Goal: Task Accomplishment & Management: Manage account settings

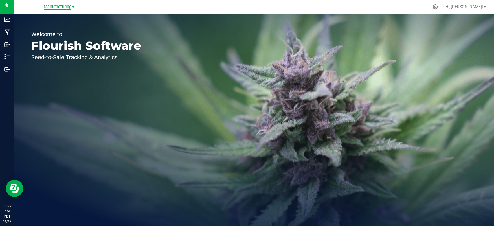
click at [50, 7] on span "Manufacturing" at bounding box center [58, 6] width 28 height 5
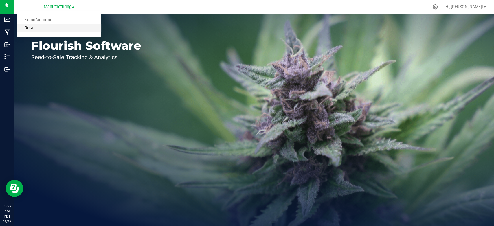
click at [41, 27] on link "Retail" at bounding box center [59, 28] width 85 height 8
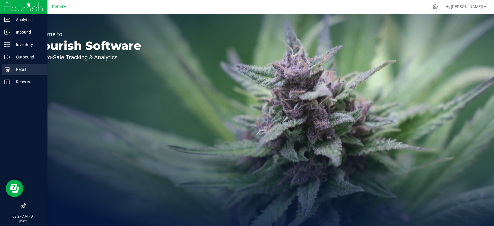
click at [5, 67] on icon at bounding box center [7, 70] width 6 height 6
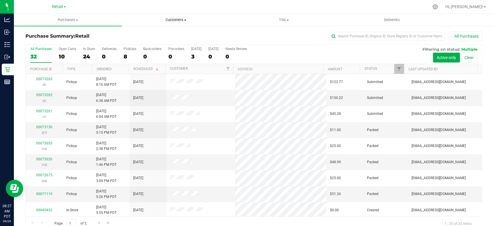
click at [172, 22] on span "Customers" at bounding box center [175, 19] width 107 height 5
click at [152, 32] on span "All customers" at bounding box center [143, 34] width 42 height 5
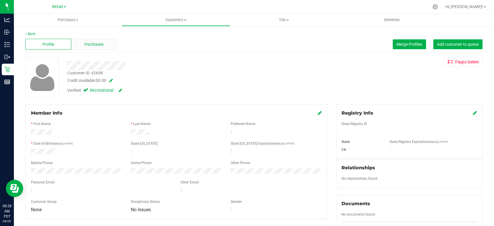
click at [98, 45] on span "Purchases" at bounding box center [94, 44] width 19 height 6
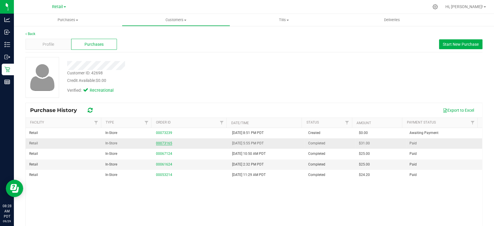
click at [169, 141] on link "00073165" at bounding box center [164, 143] width 16 height 4
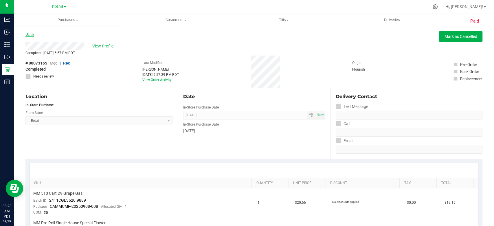
click at [26, 33] on icon at bounding box center [25, 34] width 1 height 3
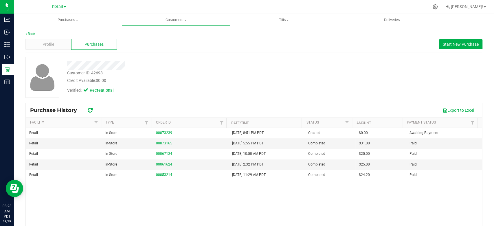
click at [35, 30] on div "Back Profile Purchases Start New Purchase Customer ID: 42698 Credit Available: …" at bounding box center [254, 144] width 480 height 238
click at [34, 32] on link "Back" at bounding box center [30, 34] width 10 height 4
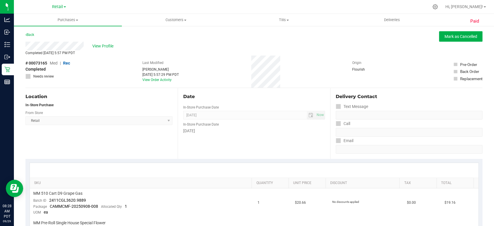
click at [36, 34] on div "Back [PERSON_NAME] as Cancelled" at bounding box center [253, 36] width 457 height 10
click at [33, 34] on link "Back" at bounding box center [29, 35] width 9 height 4
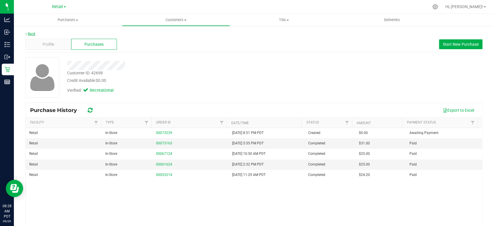
click at [35, 32] on link "Back" at bounding box center [30, 34] width 10 height 4
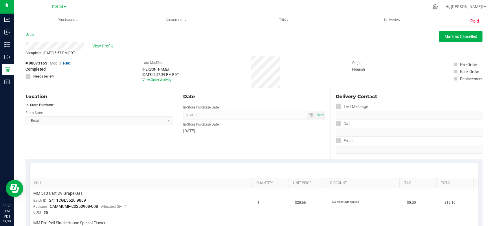
click at [35, 32] on div "Back [PERSON_NAME] as Cancelled" at bounding box center [253, 36] width 457 height 10
click at [32, 35] on link "Back" at bounding box center [29, 35] width 9 height 4
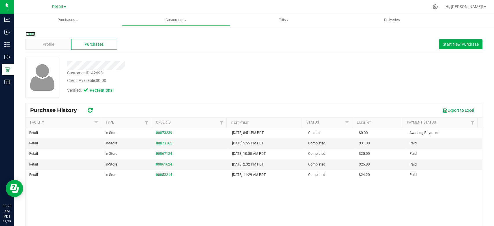
click at [32, 35] on link "Back" at bounding box center [30, 34] width 10 height 4
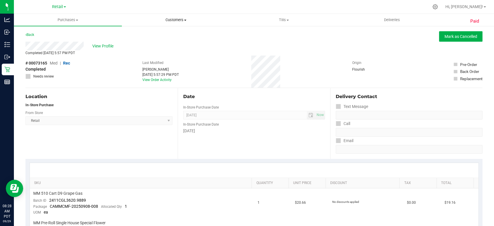
click at [172, 20] on span "Customers" at bounding box center [175, 19] width 107 height 5
click at [160, 35] on span "All customers" at bounding box center [143, 34] width 42 height 5
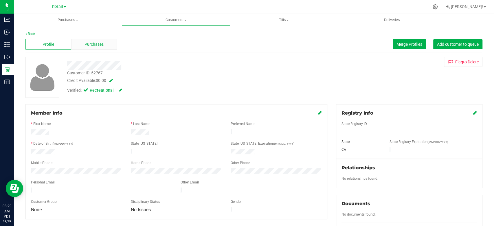
click at [94, 44] on span "Purchases" at bounding box center [94, 44] width 19 height 6
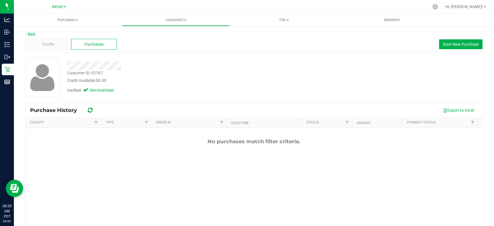
click at [31, 34] on link "Back" at bounding box center [30, 34] width 10 height 4
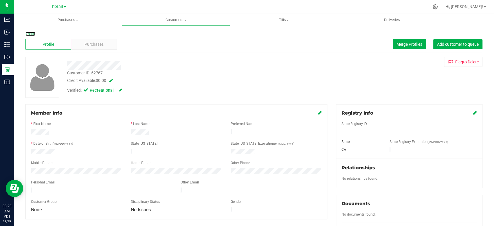
click at [31, 34] on link "Back" at bounding box center [30, 34] width 10 height 4
click at [90, 44] on span "Purchases" at bounding box center [94, 44] width 19 height 6
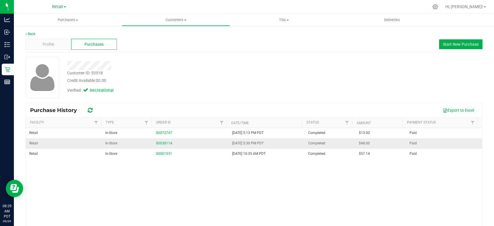
click at [168, 145] on div "00038114" at bounding box center [190, 144] width 69 height 6
click at [165, 143] on link "00038114" at bounding box center [164, 143] width 16 height 4
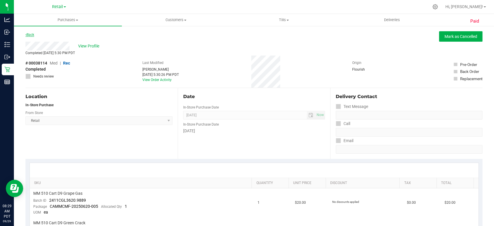
click at [31, 35] on link "Back" at bounding box center [29, 35] width 9 height 4
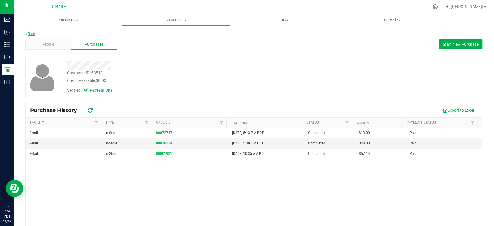
click at [34, 32] on link "Back" at bounding box center [30, 34] width 10 height 4
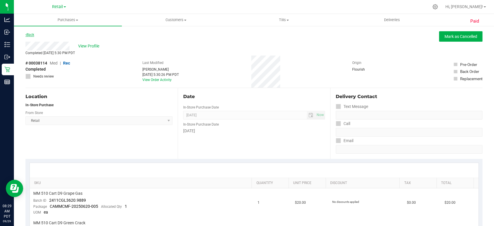
click at [33, 33] on link "Back" at bounding box center [29, 35] width 9 height 4
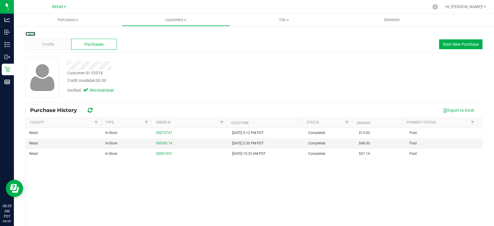
click at [33, 33] on link "Back" at bounding box center [30, 34] width 10 height 4
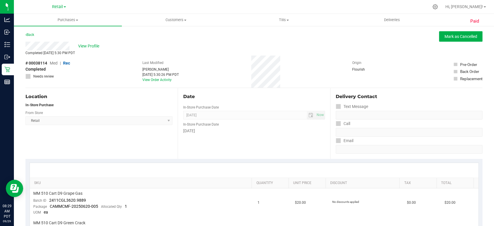
click at [33, 33] on link "Back" at bounding box center [29, 35] width 9 height 4
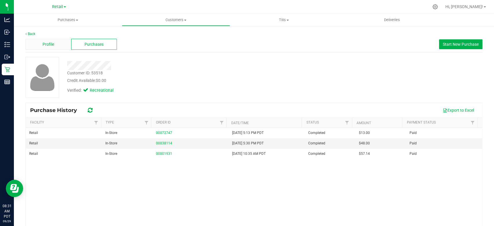
click at [39, 39] on div "Profile" at bounding box center [48, 44] width 46 height 11
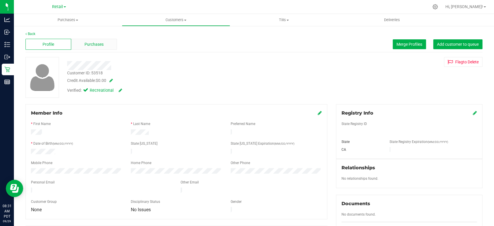
click at [103, 42] on span "Purchases" at bounding box center [94, 44] width 19 height 6
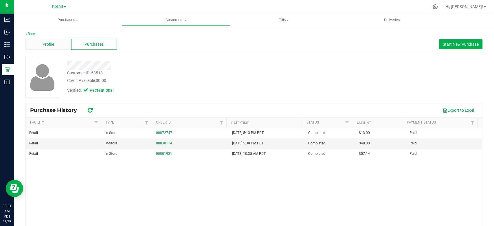
click at [47, 49] on div "Profile" at bounding box center [48, 44] width 46 height 11
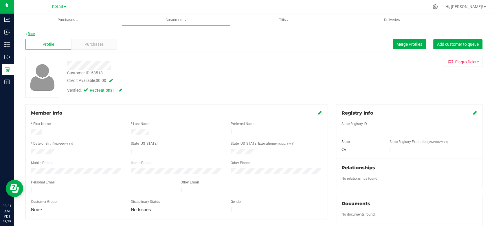
click at [28, 33] on link "Back" at bounding box center [30, 34] width 10 height 4
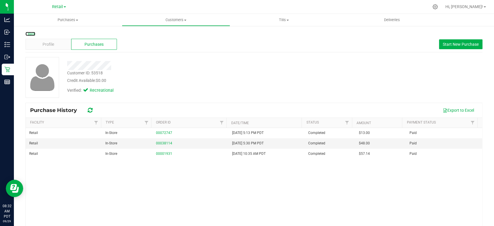
click at [28, 33] on link "Back" at bounding box center [30, 34] width 10 height 4
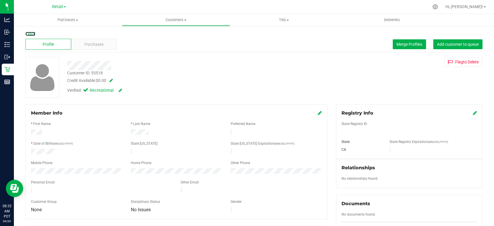
click at [28, 33] on link "Back" at bounding box center [30, 34] width 10 height 4
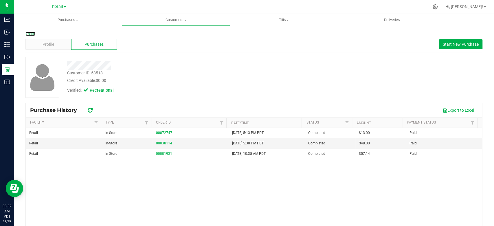
click at [28, 33] on link "Back" at bounding box center [30, 34] width 10 height 4
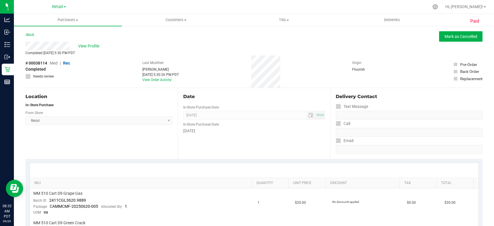
click at [28, 33] on link "Back" at bounding box center [29, 35] width 9 height 4
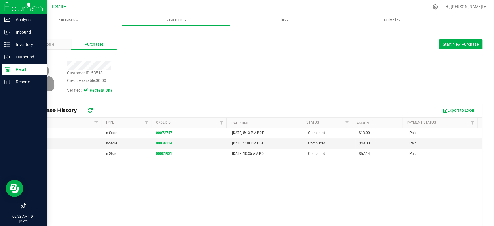
click at [21, 67] on p "Retail" at bounding box center [27, 69] width 35 height 7
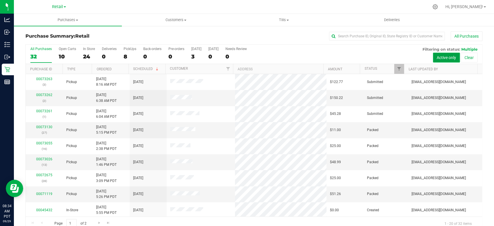
click at [444, 56] on button "Active only" at bounding box center [446, 58] width 27 height 10
click at [443, 58] on button "Active only" at bounding box center [446, 58] width 27 height 10
click at [443, 57] on button "Active only" at bounding box center [446, 58] width 27 height 10
click at [128, 48] on div "PickUps" at bounding box center [130, 49] width 13 height 4
click at [0, 0] on input "PickUps 8" at bounding box center [0, 0] width 0 height 0
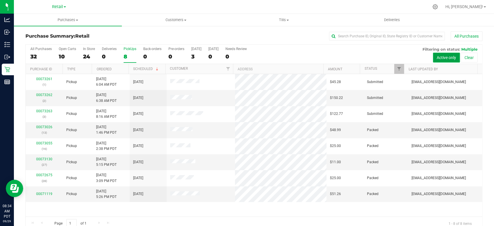
click at [445, 57] on button "Active only" at bounding box center [446, 58] width 27 height 10
click at [442, 56] on button "Active only" at bounding box center [446, 58] width 27 height 10
click at [467, 57] on button "Clear" at bounding box center [469, 58] width 17 height 10
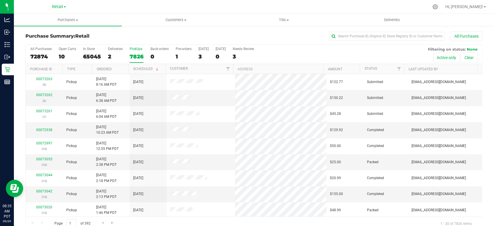
click at [138, 50] on div "PickUps" at bounding box center [137, 49] width 14 height 4
click at [0, 0] on input "PickUps 7826" at bounding box center [0, 0] width 0 height 0
click at [442, 56] on button "Active only" at bounding box center [446, 58] width 27 height 10
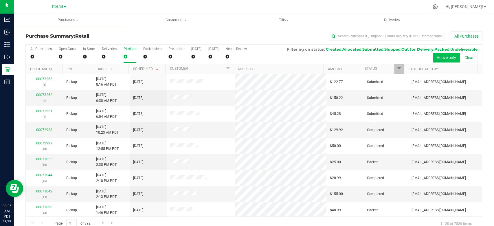
click at [449, 55] on button "Active only" at bounding box center [446, 58] width 27 height 10
click at [442, 58] on button "Active only" at bounding box center [446, 58] width 27 height 10
click at [68, 19] on span "Purchases" at bounding box center [68, 19] width 108 height 5
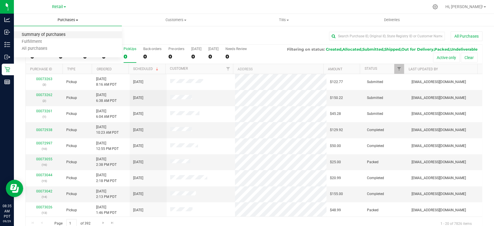
click at [43, 36] on span "Summary of purchases" at bounding box center [43, 34] width 59 height 5
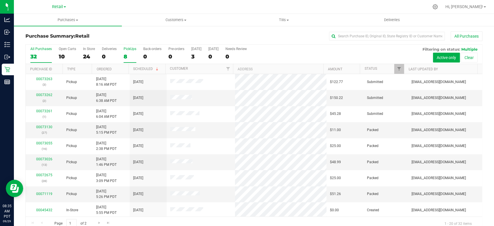
click at [127, 50] on div "PickUps" at bounding box center [130, 49] width 13 height 4
click at [0, 0] on input "PickUps 8" at bounding box center [0, 0] width 0 height 0
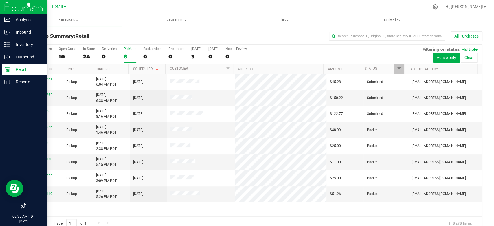
click at [19, 67] on p "Retail" at bounding box center [27, 69] width 35 height 7
click at [13, 67] on p "Retail" at bounding box center [27, 69] width 35 height 7
click at [27, 47] on p "Inventory" at bounding box center [27, 44] width 35 height 7
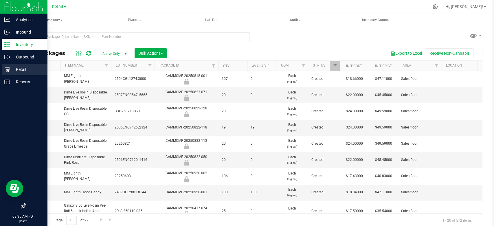
click at [14, 70] on p "Retail" at bounding box center [27, 69] width 35 height 7
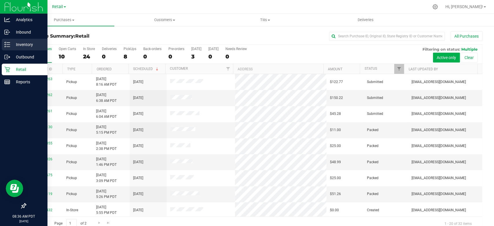
click at [22, 41] on p "Inventory" at bounding box center [27, 44] width 35 height 7
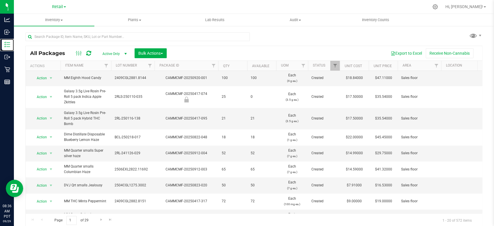
scroll to position [129, 0]
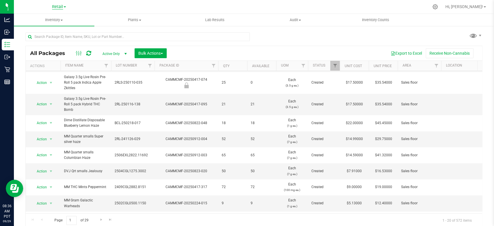
click at [61, 5] on span "Retail" at bounding box center [57, 6] width 11 height 5
click at [54, 19] on link "Manufacturing" at bounding box center [59, 21] width 85 height 8
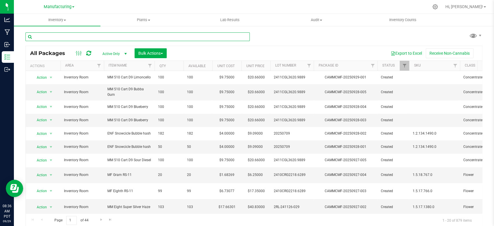
click at [104, 38] on input "text" at bounding box center [137, 36] width 224 height 9
type input "5 pack"
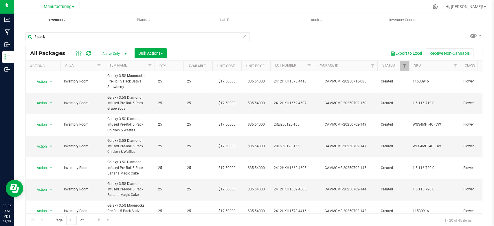
click at [60, 19] on span "Inventory" at bounding box center [57, 19] width 87 height 5
click at [44, 39] on li "All inventory" at bounding box center [57, 42] width 87 height 7
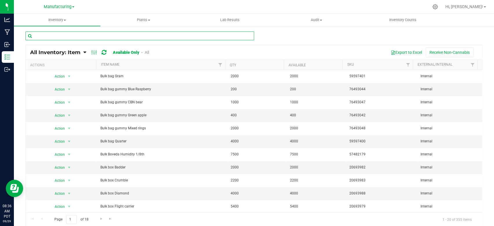
click at [95, 35] on input "text" at bounding box center [139, 36] width 229 height 9
type input "5 pack"
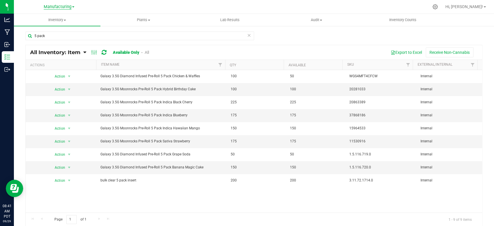
click at [47, 8] on span "Manufacturing" at bounding box center [58, 6] width 28 height 5
click at [40, 28] on link "Retail" at bounding box center [59, 28] width 85 height 8
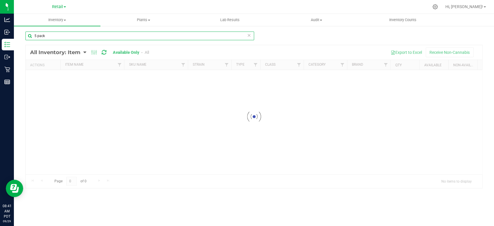
click at [54, 36] on input "5 pack" at bounding box center [139, 36] width 229 height 9
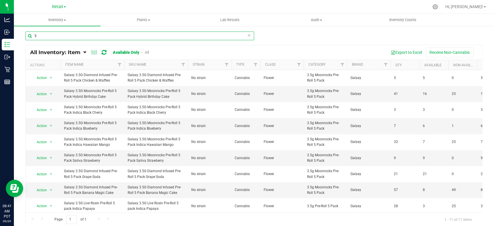
type input "5"
type input "rosin tech"
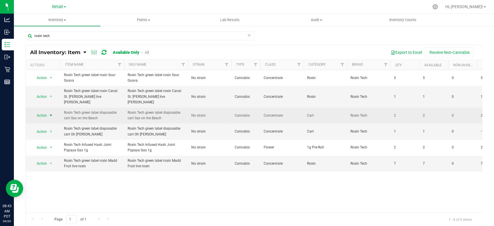
click at [44, 111] on span "Action" at bounding box center [40, 115] width 16 height 8
click at [47, 112] on span "Action" at bounding box center [40, 116] width 16 height 8
click at [41, 111] on span "Action" at bounding box center [40, 115] width 16 height 8
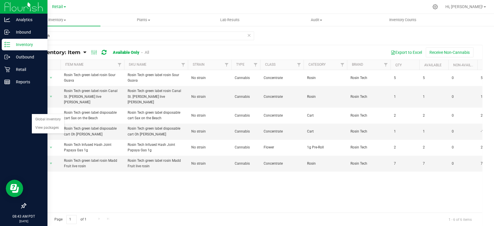
click at [9, 43] on icon at bounding box center [7, 45] width 6 height 6
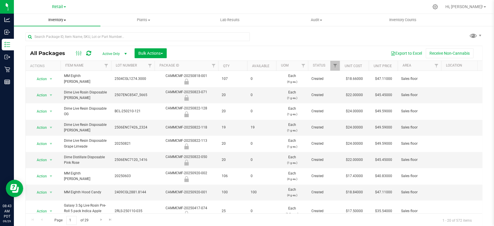
click at [64, 21] on span "Inventory" at bounding box center [57, 19] width 87 height 5
click at [46, 36] on span "All packages" at bounding box center [34, 34] width 40 height 5
click at [70, 37] on input "text" at bounding box center [137, 36] width 224 height 9
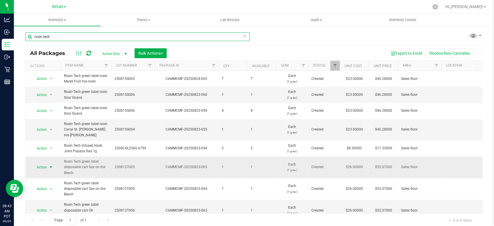
type input "rosin tech"
click at [44, 168] on span "Action" at bounding box center [40, 167] width 16 height 8
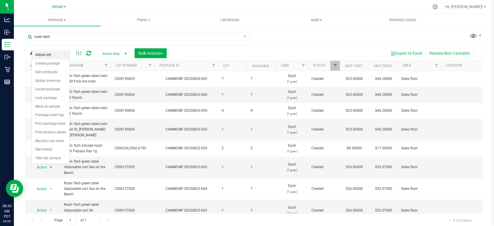
click at [52, 53] on li "Adjust qty" at bounding box center [51, 55] width 38 height 9
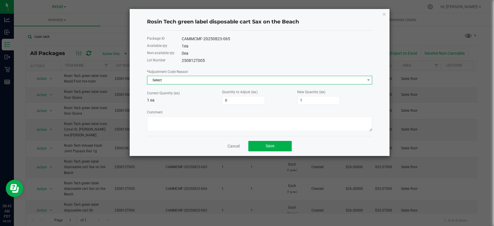
click at [175, 78] on span "Select" at bounding box center [255, 80] width 217 height 8
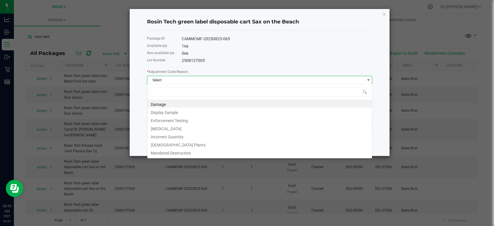
scroll to position [8, 225]
click at [178, 135] on li "Incorrect Quantity" at bounding box center [259, 136] width 225 height 8
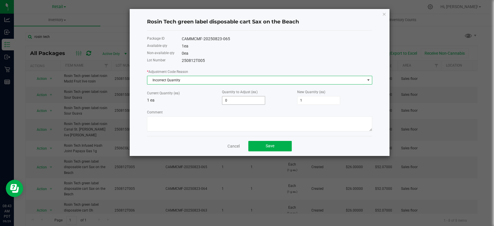
click at [235, 97] on input "0" at bounding box center [243, 100] width 43 height 8
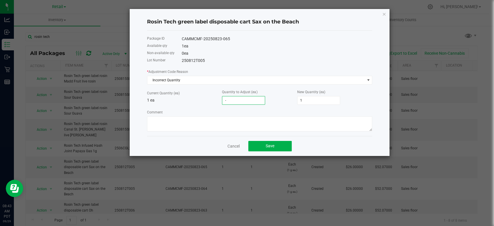
type input "-1"
type input "0"
type input "-1"
click at [204, 98] on p "1 ea" at bounding box center [184, 100] width 75 height 6
click at [274, 142] on button "Save" at bounding box center [269, 146] width 43 height 10
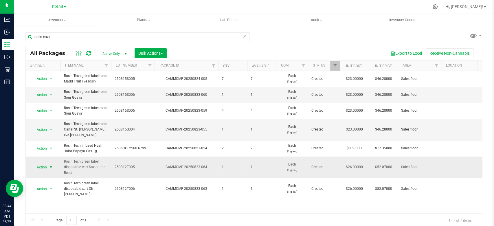
click at [41, 166] on span "Action" at bounding box center [40, 167] width 16 height 8
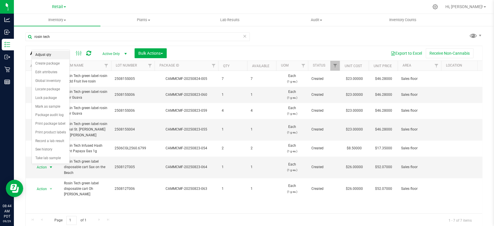
click at [53, 54] on li "Adjust qty" at bounding box center [51, 55] width 38 height 9
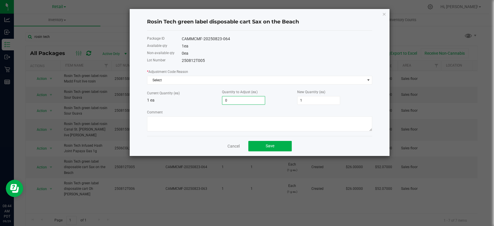
click at [227, 97] on input "0" at bounding box center [243, 100] width 43 height 8
type input "-1"
type input "0"
type input "-1"
click at [191, 107] on div "* Adjustment Code Reason Select Current Quantity (ea) 1 ea Quantity to Adjust (…" at bounding box center [259, 100] width 225 height 63
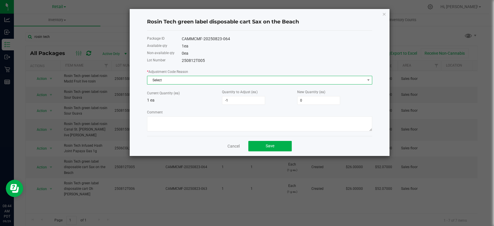
click at [199, 77] on span "Select" at bounding box center [255, 80] width 217 height 8
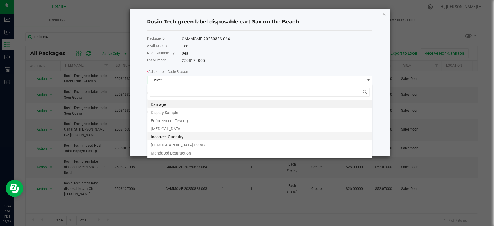
click at [176, 136] on li "Incorrect Quantity" at bounding box center [259, 136] width 225 height 8
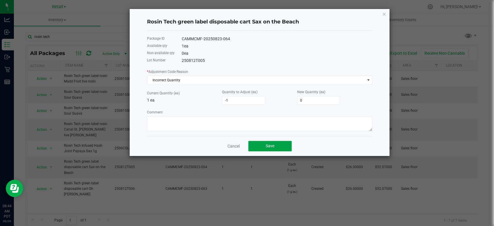
click at [271, 145] on span "Save" at bounding box center [270, 146] width 9 height 5
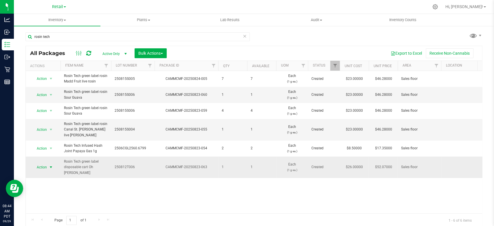
click at [39, 163] on span "Action" at bounding box center [40, 167] width 16 height 8
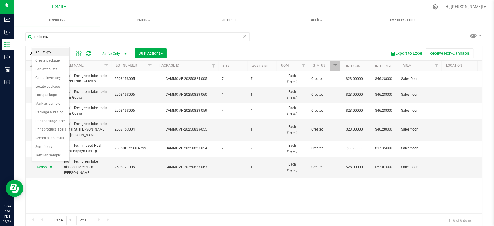
click at [45, 50] on li "Adjust qty" at bounding box center [51, 52] width 38 height 9
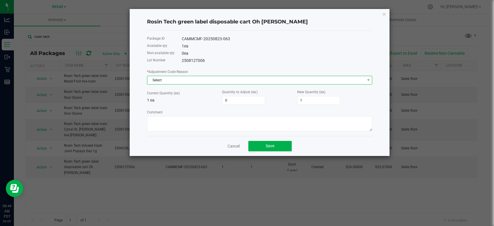
click at [156, 81] on span "Select" at bounding box center [255, 80] width 217 height 8
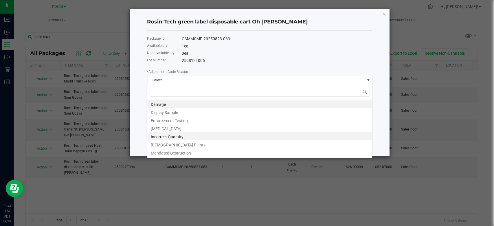
click at [162, 133] on li "Incorrect Quantity" at bounding box center [259, 136] width 225 height 8
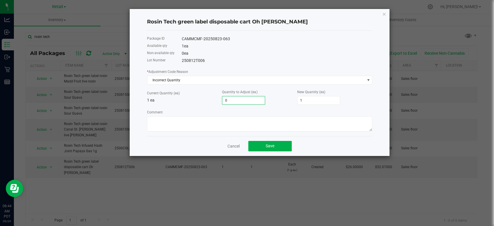
click at [234, 96] on input "0" at bounding box center [243, 100] width 43 height 8
type input "-1"
type input "0"
type input "-1"
click at [215, 103] on div "Current Quantity (ea) 1 ea Quantity to Adjust (ea) -1 New Quantity (ea) 0" at bounding box center [259, 97] width 225 height 16
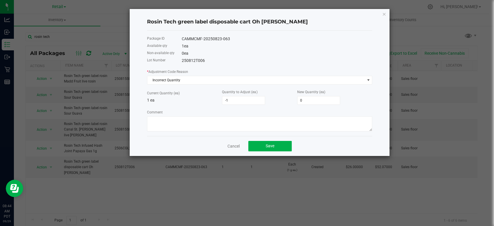
click at [276, 139] on div "Cancel Save" at bounding box center [259, 146] width 225 height 20
click at [273, 144] on span "Save" at bounding box center [270, 146] width 9 height 5
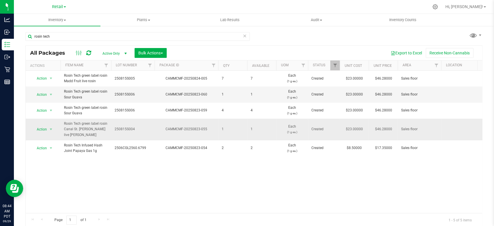
scroll to position [0, 0]
